Goal: Find contact information: Find contact information

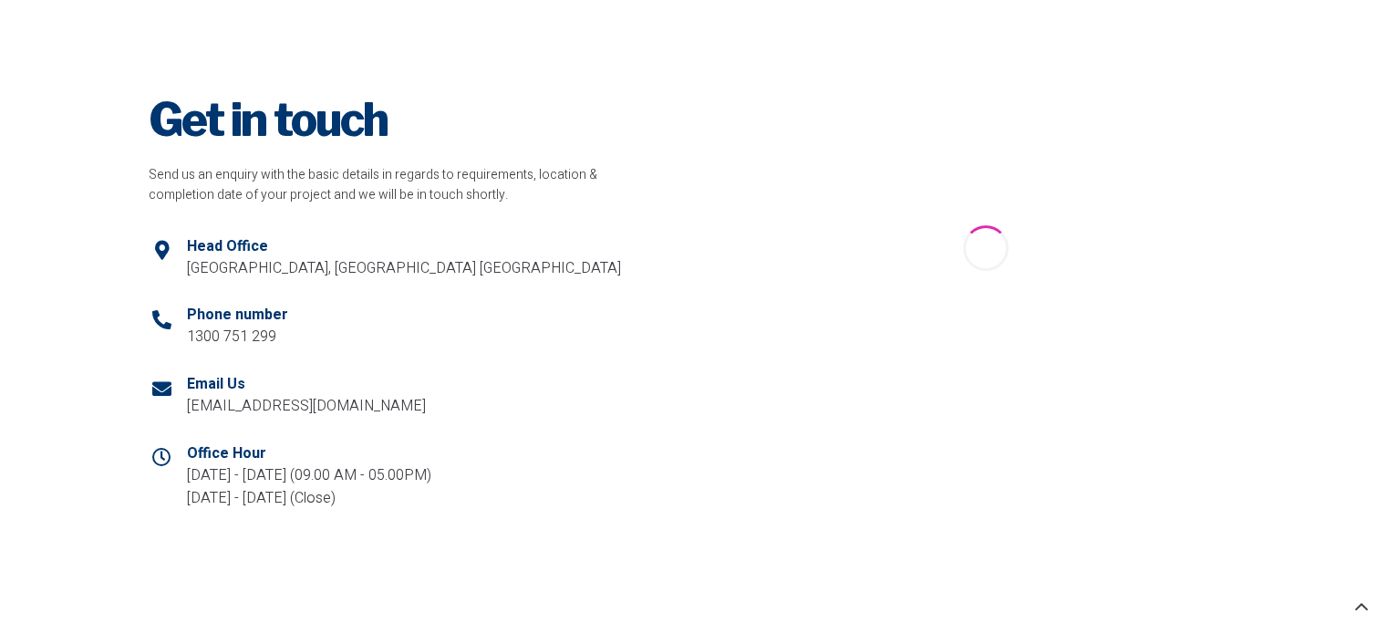
drag, startPoint x: 277, startPoint y: 407, endPoint x: 341, endPoint y: 423, distance: 65.9
click at [341, 423] on li "Email Us info@highexposure.com.au" at bounding box center [402, 396] width 507 height 69
drag, startPoint x: 367, startPoint y: 404, endPoint x: 183, endPoint y: 418, distance: 183.8
click at [183, 418] on li "Email Us info@highexposure.com.au" at bounding box center [402, 396] width 507 height 69
copy p "[EMAIL_ADDRESS][DOMAIN_NAME]"
